Goal: Navigation & Orientation: Find specific page/section

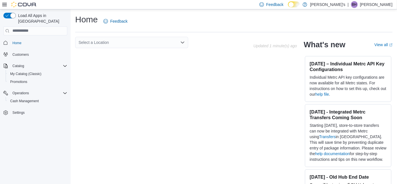
click at [390, 3] on p "Brianna Hirst" at bounding box center [376, 4] width 32 height 7
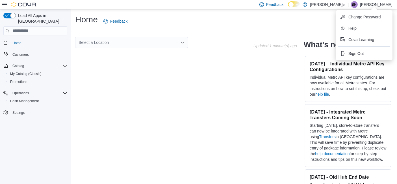
click at [345, 59] on ul "Change Password Help Cova Learning Sign Out" at bounding box center [364, 35] width 56 height 50
click at [347, 56] on button "Sign Out" at bounding box center [364, 53] width 52 height 9
